Goal: Task Accomplishment & Management: Manage account settings

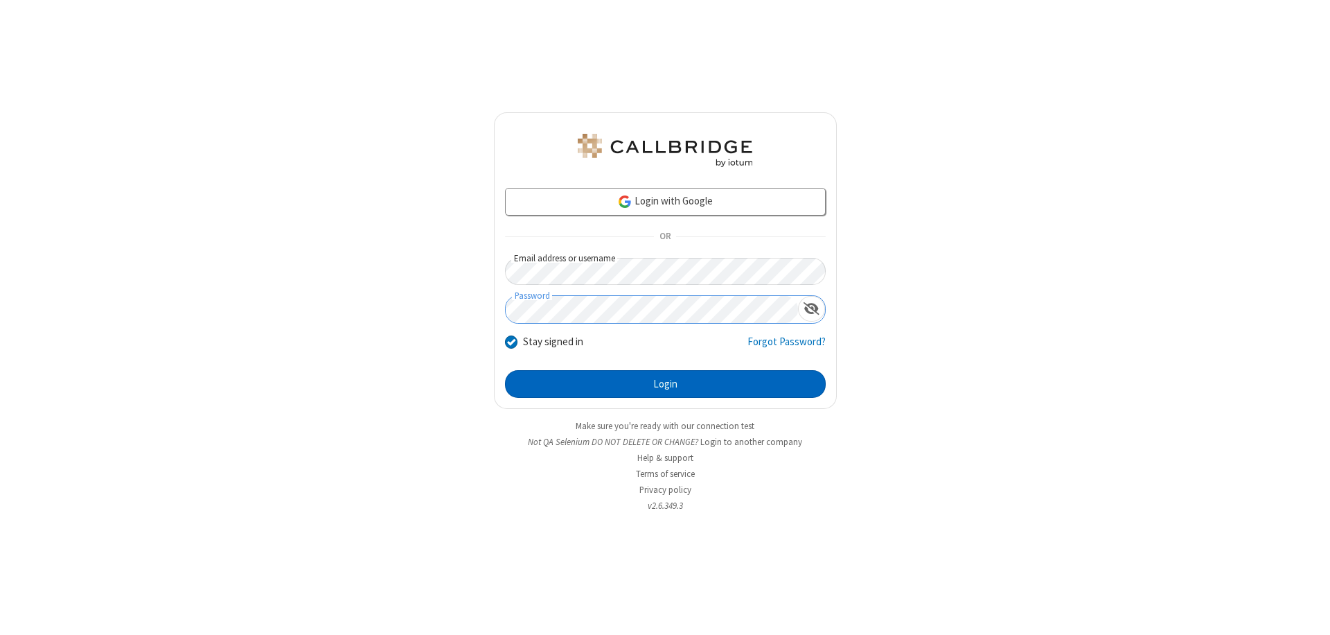
click at [665, 384] on button "Login" at bounding box center [665, 384] width 321 height 28
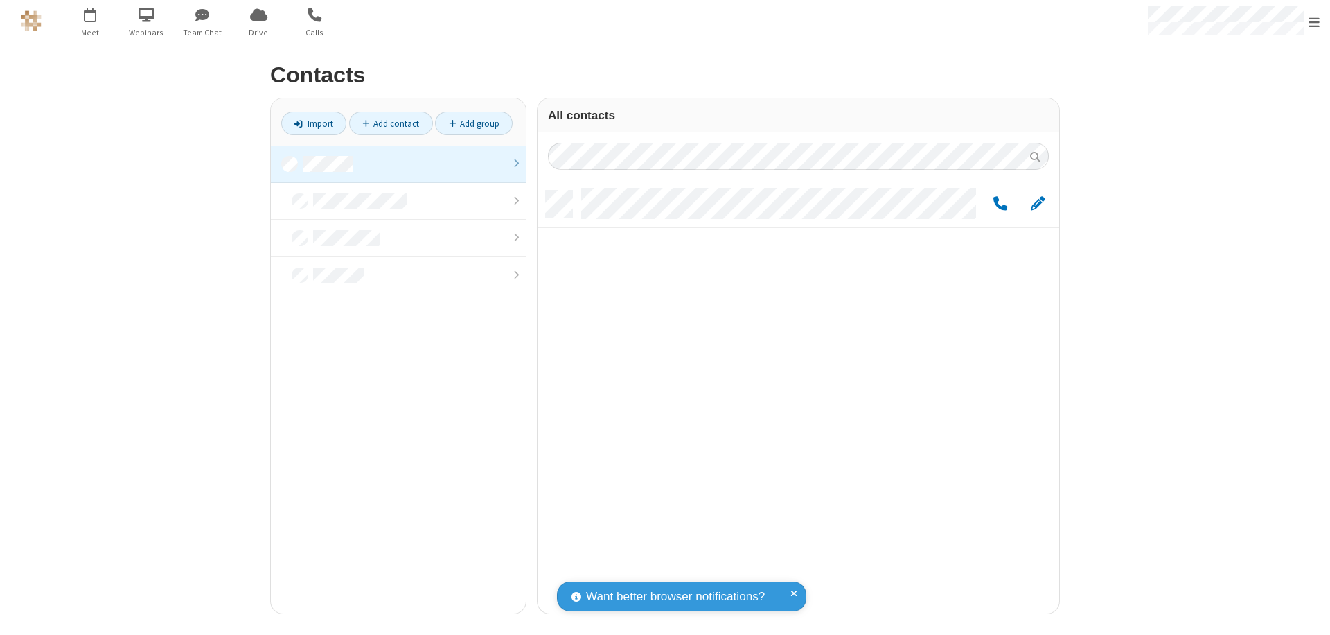
scroll to position [423, 511]
click at [398, 164] on link at bounding box center [398, 163] width 255 height 37
click at [1038, 203] on span "Edit" at bounding box center [1038, 203] width 14 height 17
